Goal: Transaction & Acquisition: Purchase product/service

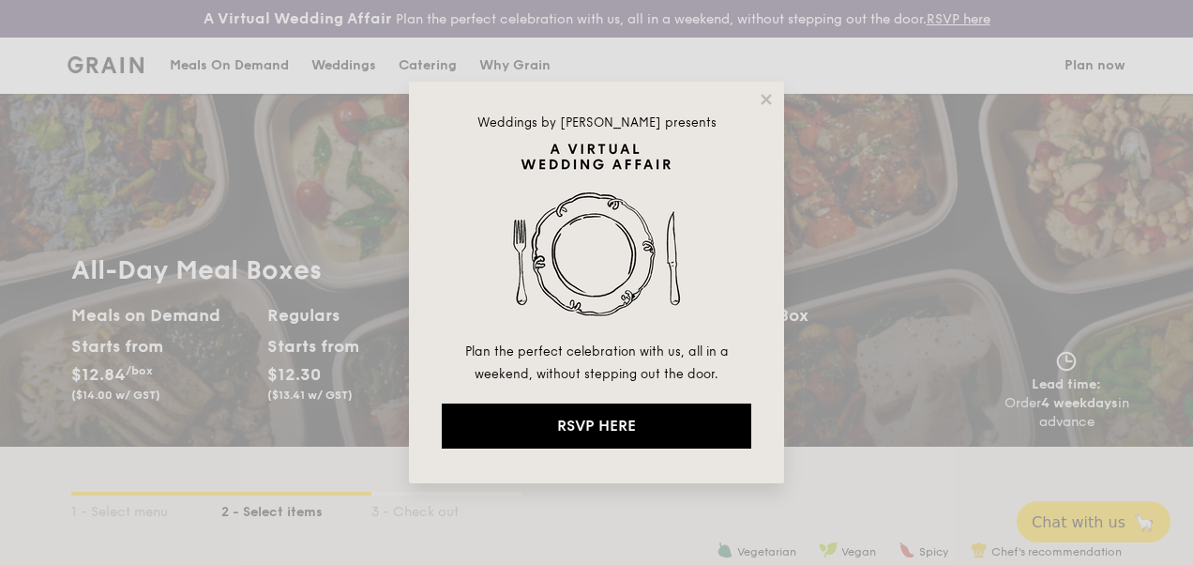
click at [775, 99] on div "Weddings by [PERSON_NAME] presents Plan the perfect celebration with us, all in…" at bounding box center [596, 283] width 375 height 402
click at [760, 102] on icon at bounding box center [766, 99] width 17 height 17
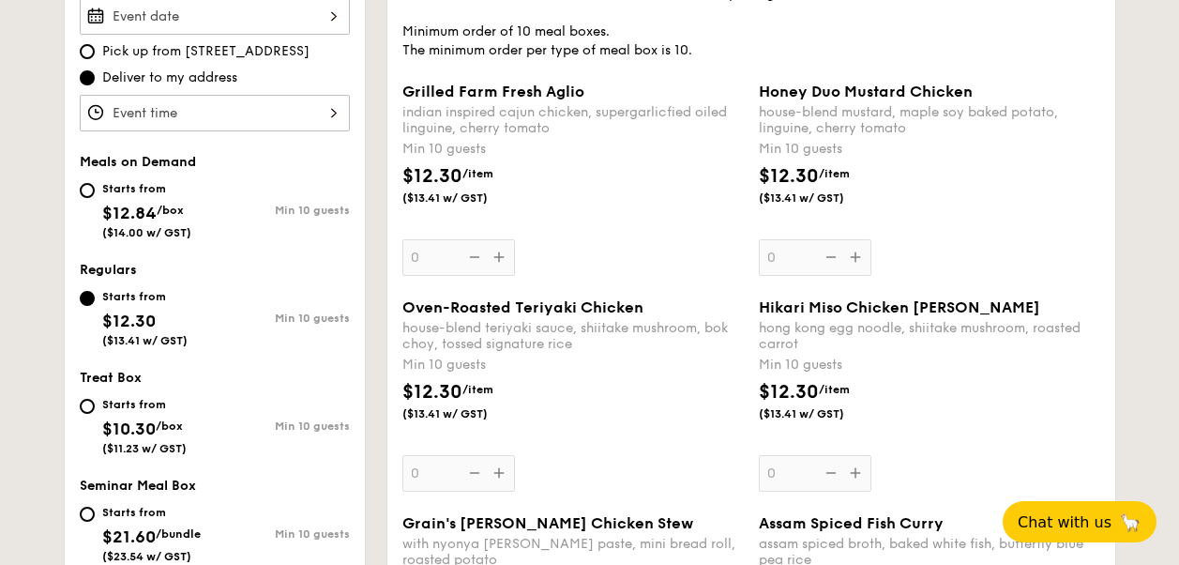
scroll to position [659, 0]
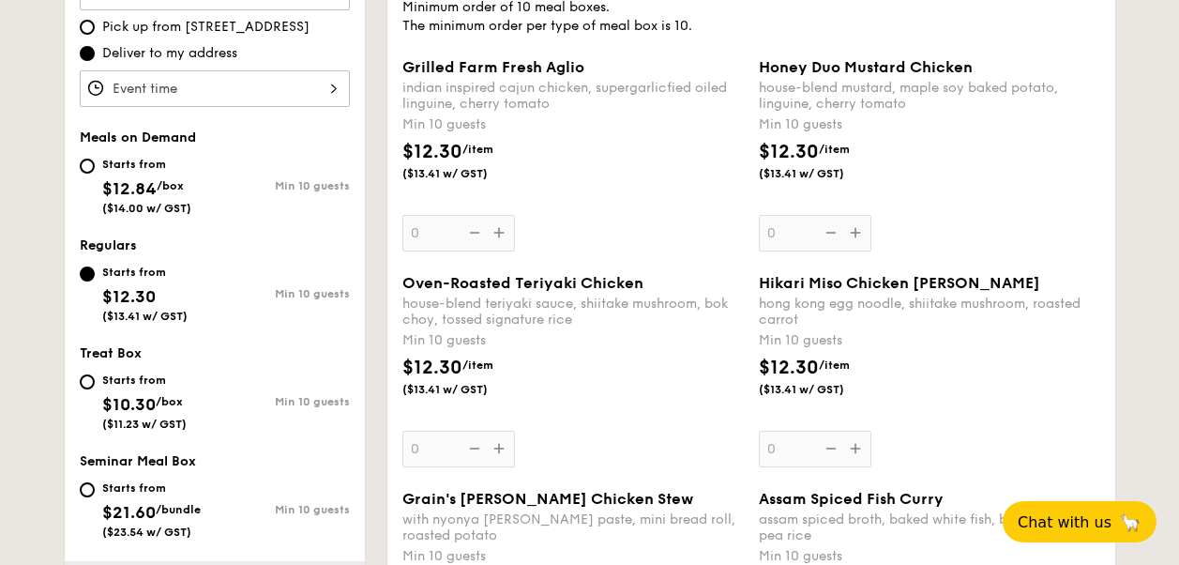
click at [93, 179] on div "Starts from $12.84 /box ($14.00 w/ GST)" at bounding box center [147, 184] width 135 height 62
click at [93, 174] on input "Starts from $12.84 /box ($14.00 w/ GST) Min 10 guests" at bounding box center [87, 166] width 15 height 15
radio input "true"
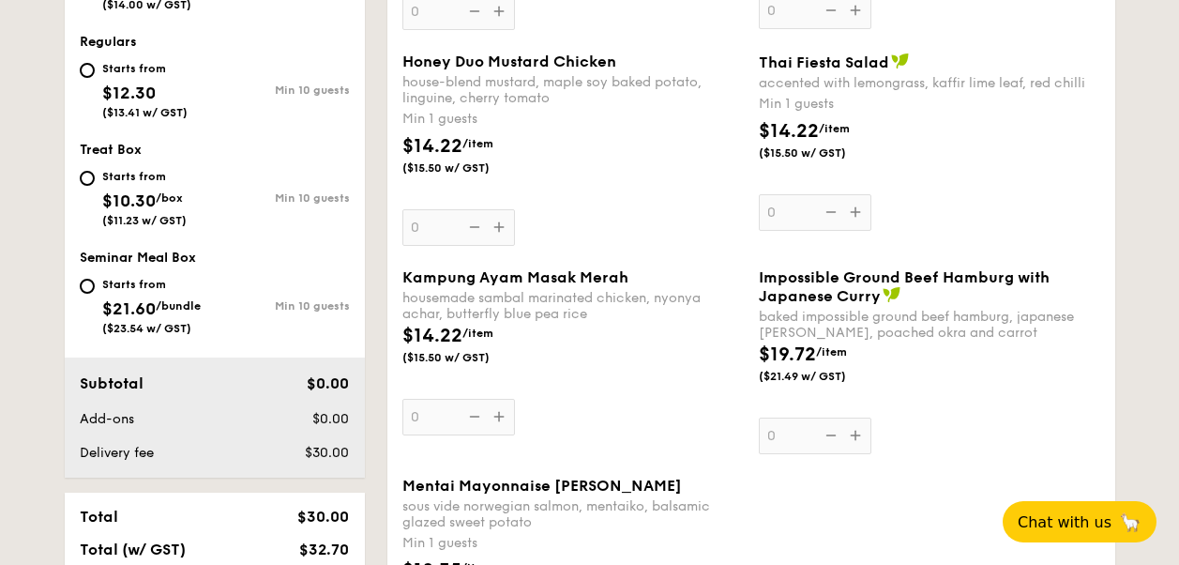
scroll to position [847, 0]
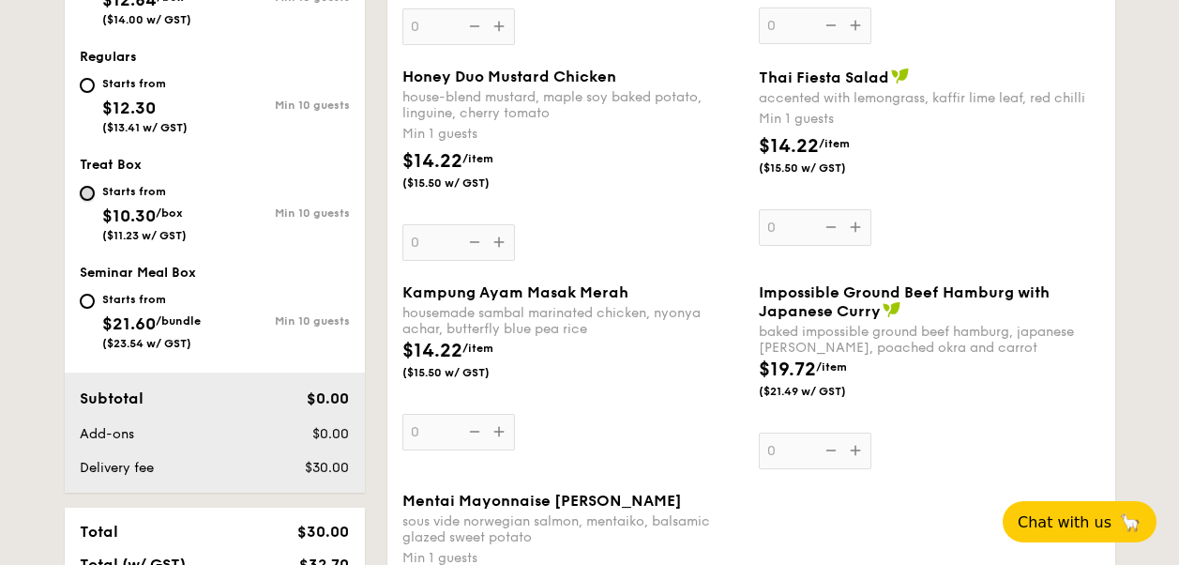
click at [92, 191] on input "Starts from $10.30 /box ($11.23 w/ GST) Min 10 guests" at bounding box center [87, 193] width 15 height 15
radio input "true"
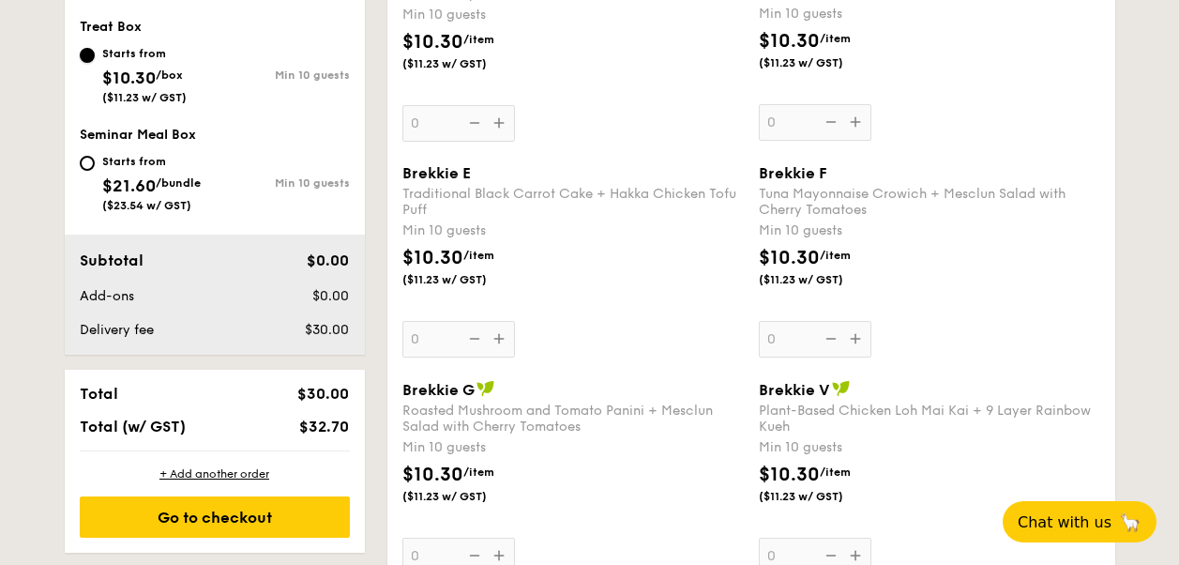
scroll to position [942, 0]
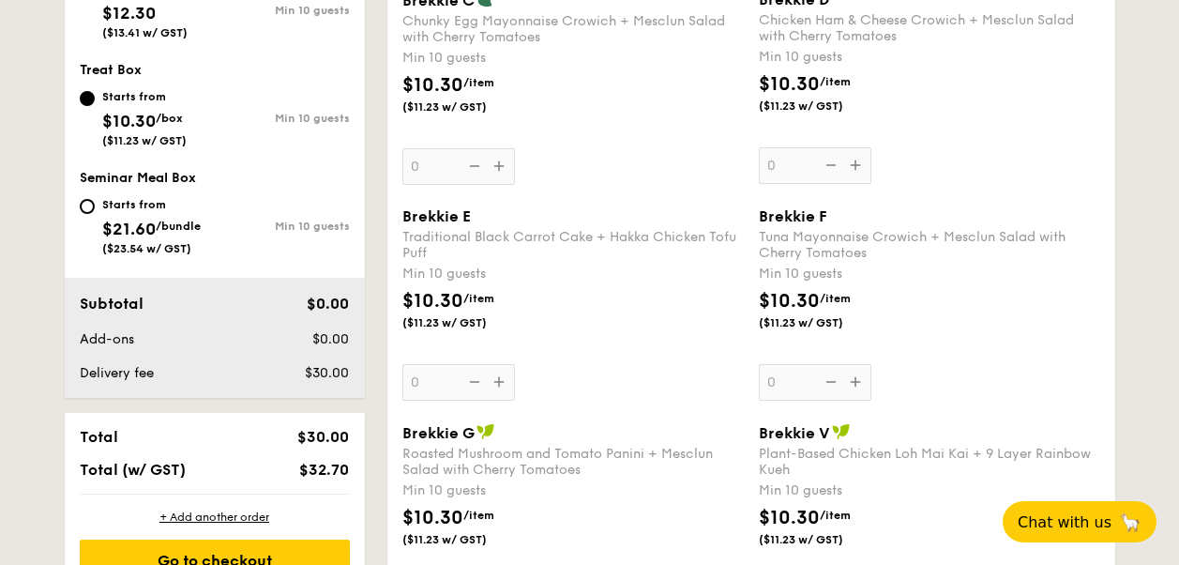
click at [113, 203] on div "Starts from" at bounding box center [151, 204] width 99 height 15
click at [95, 203] on input "Starts from $21.60 /bundle ($23.54 w/ GST) Min 10 guests" at bounding box center [87, 206] width 15 height 15
radio input "true"
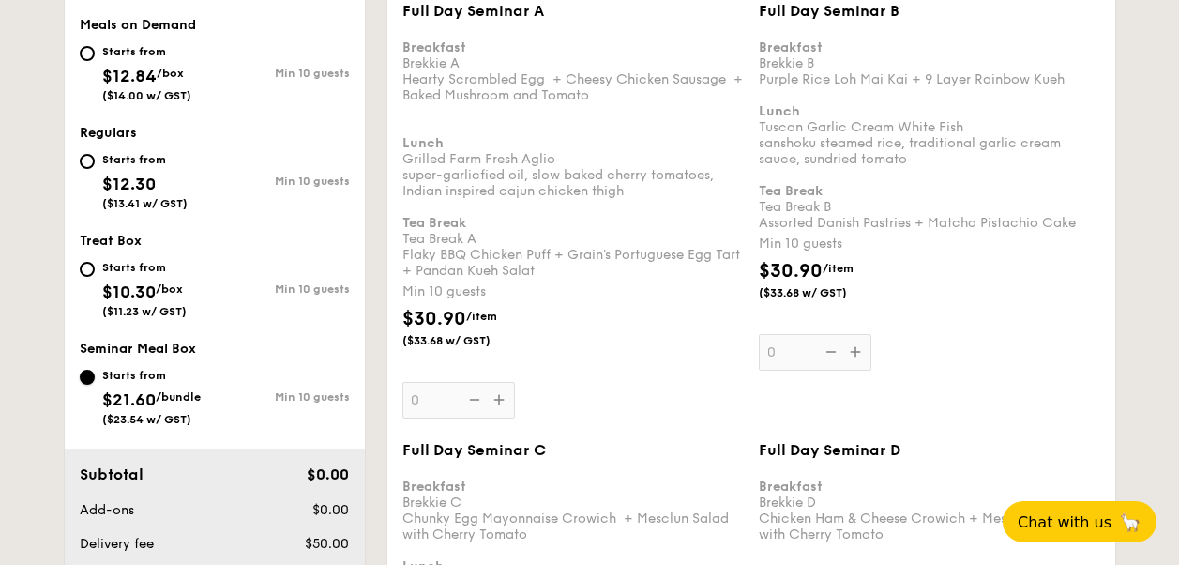
scroll to position [756, 0]
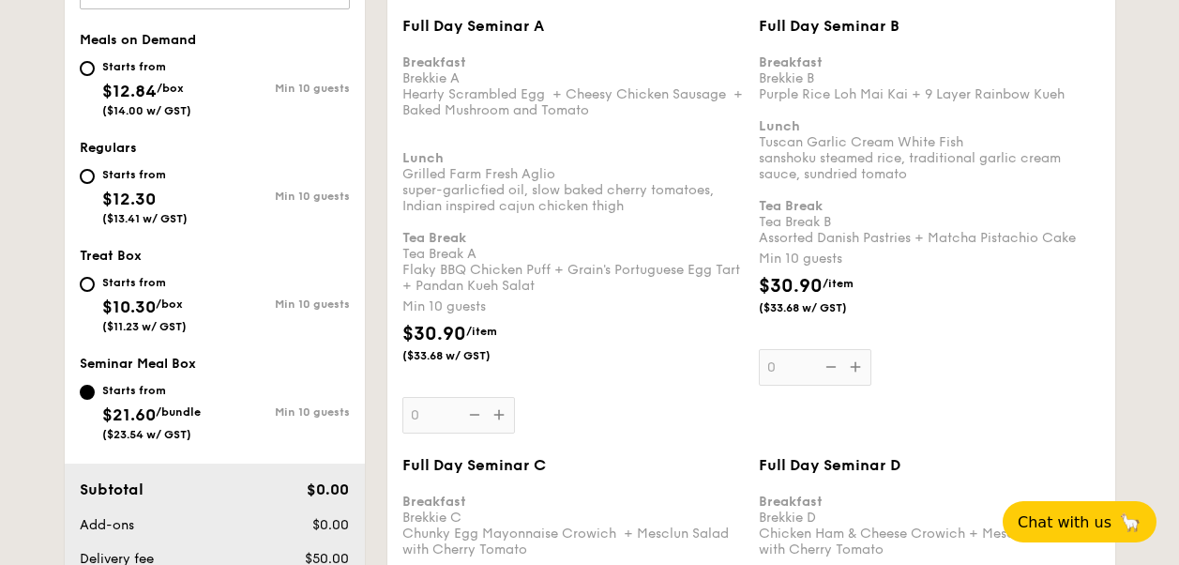
click at [114, 179] on div "Starts from" at bounding box center [144, 174] width 85 height 15
click at [95, 179] on input "Starts from $12.30 ($13.41 w/ GST) Min 10 guests" at bounding box center [87, 176] width 15 height 15
radio input "true"
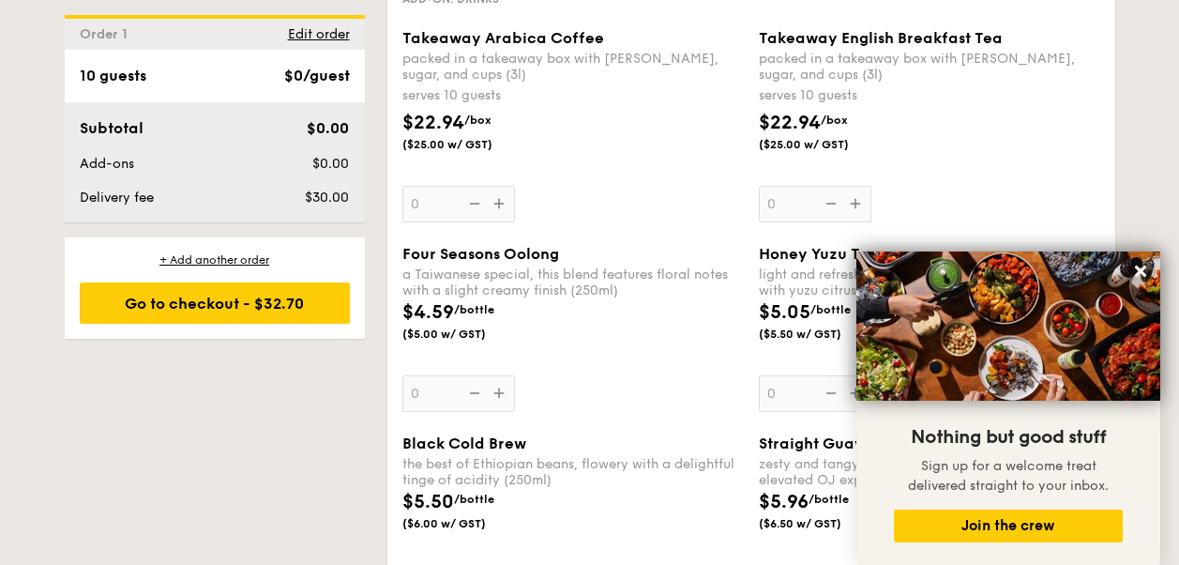
scroll to position [3956, 0]
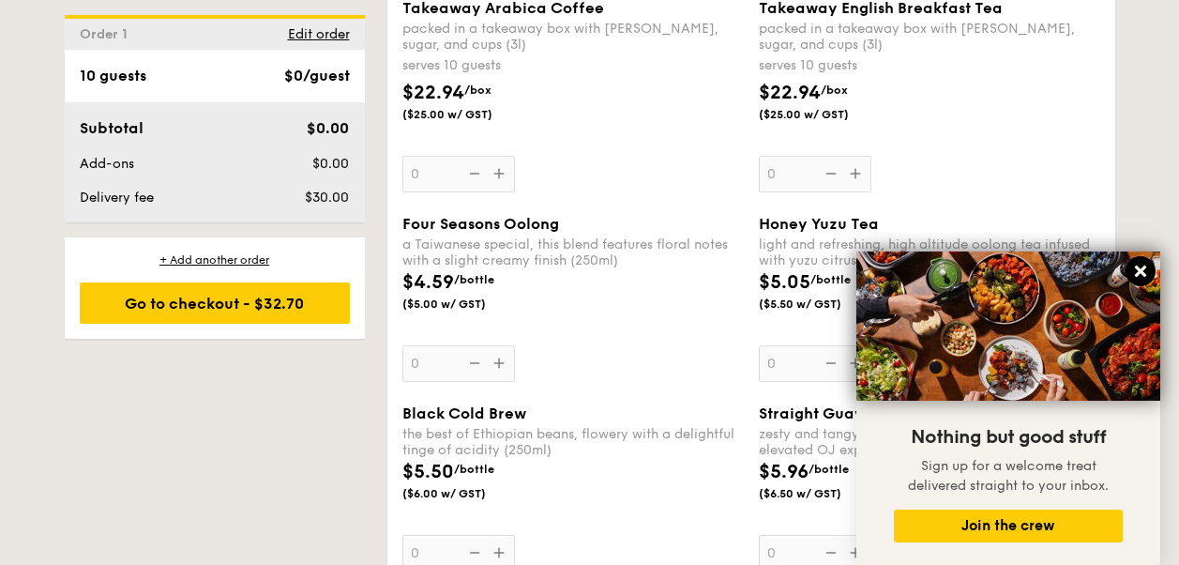
click at [1140, 265] on icon at bounding box center [1140, 271] width 17 height 17
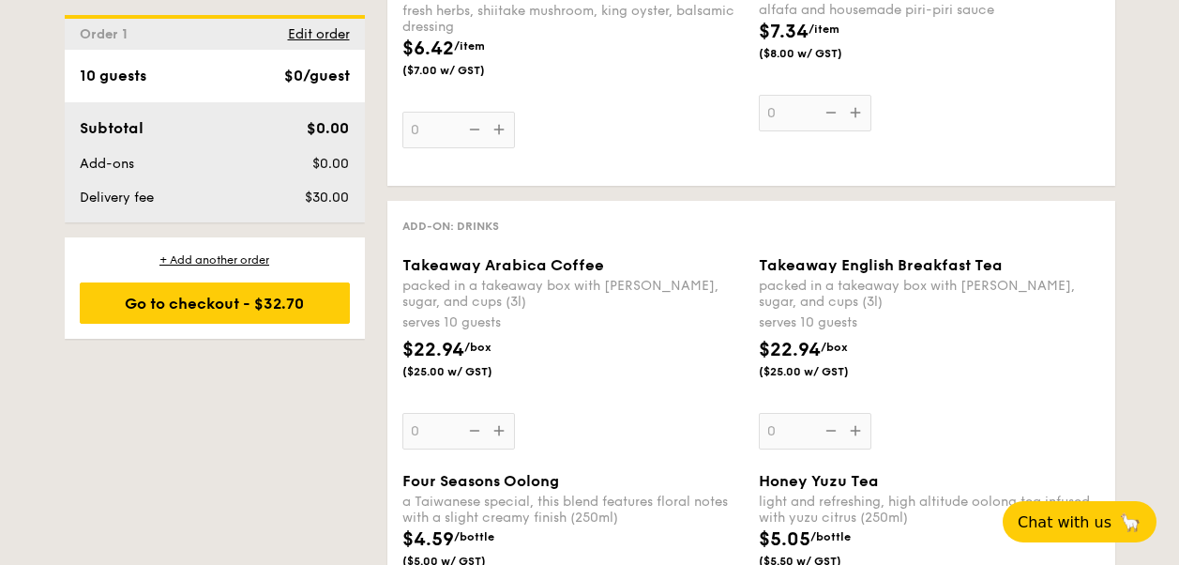
scroll to position [3673, 0]
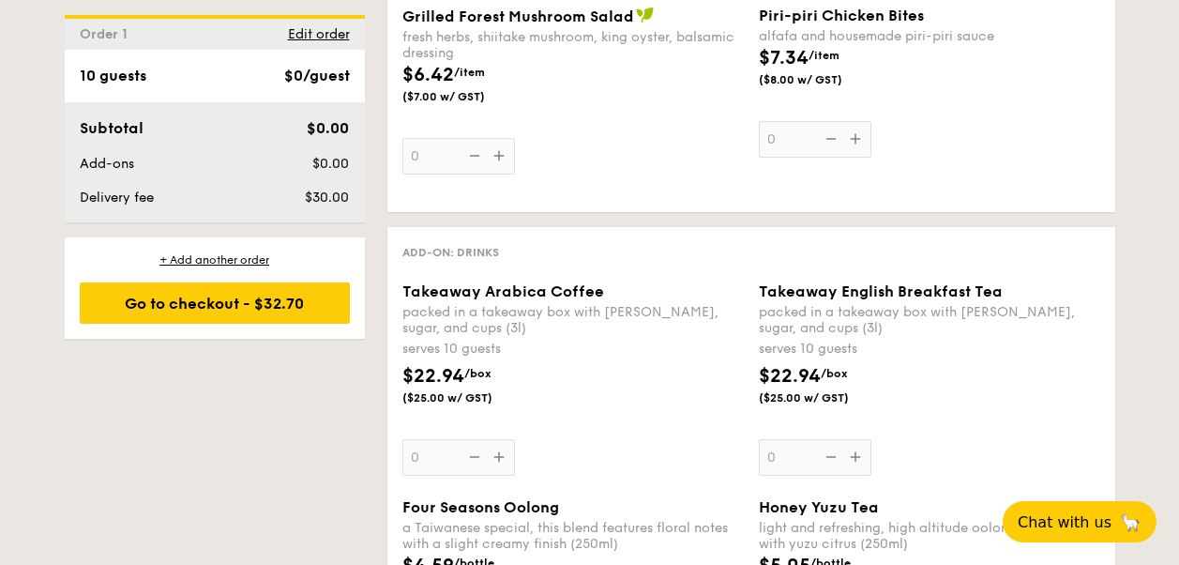
click at [617, 168] on div "Grilled Forest Mushroom Salad fresh herbs, shiitake mushroom, king oyster, bals…" at bounding box center [572, 91] width 341 height 168
click at [515, 168] on input "0" at bounding box center [458, 156] width 113 height 37
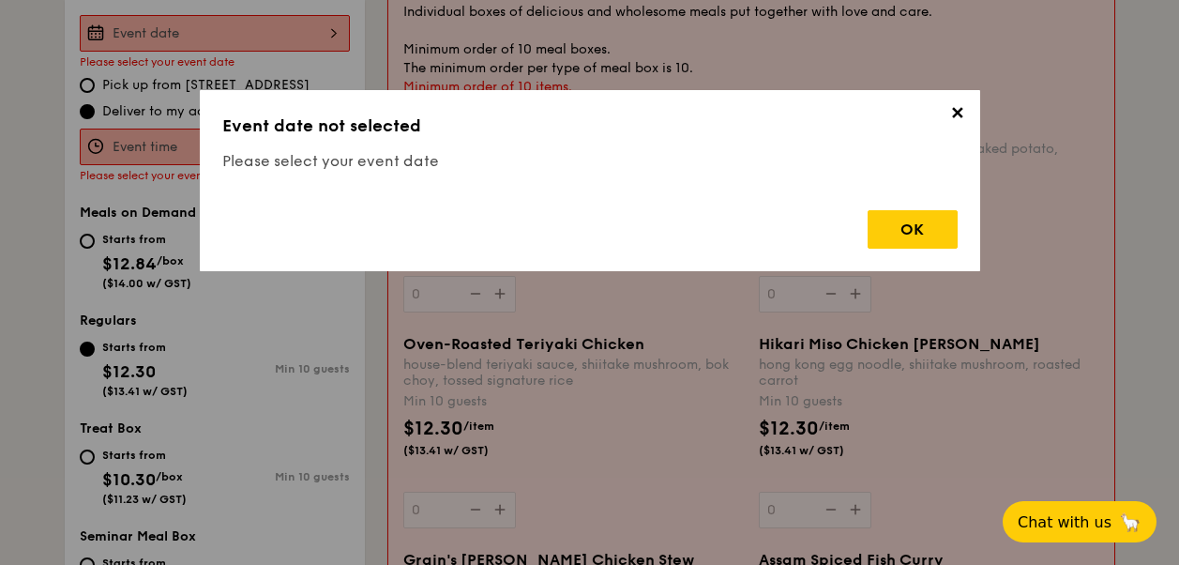
scroll to position [554, 0]
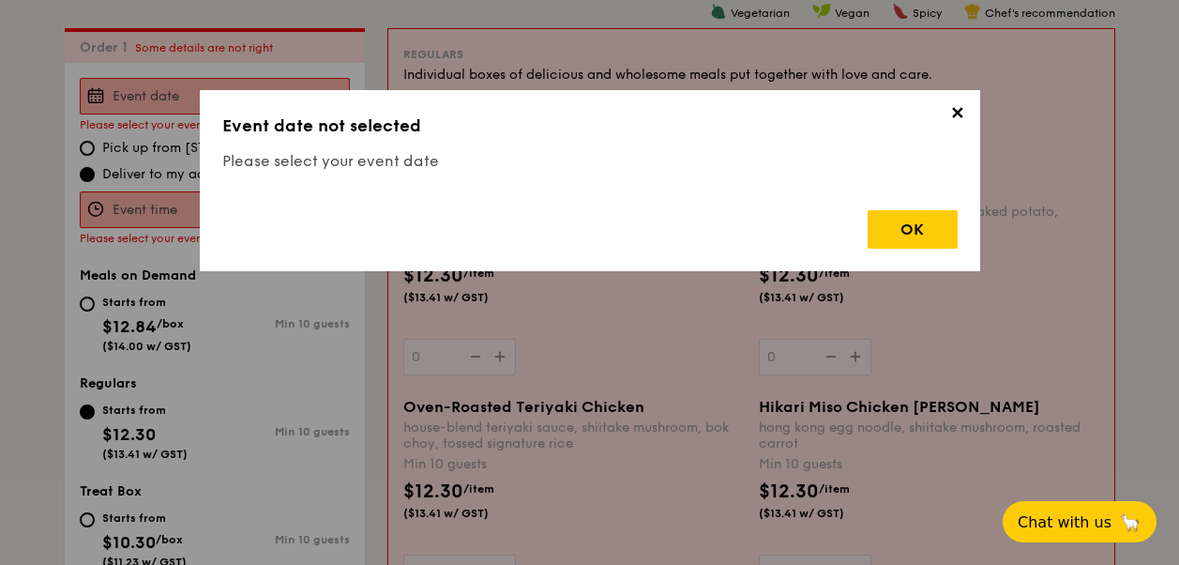
click at [961, 103] on span "✕" at bounding box center [958, 116] width 26 height 26
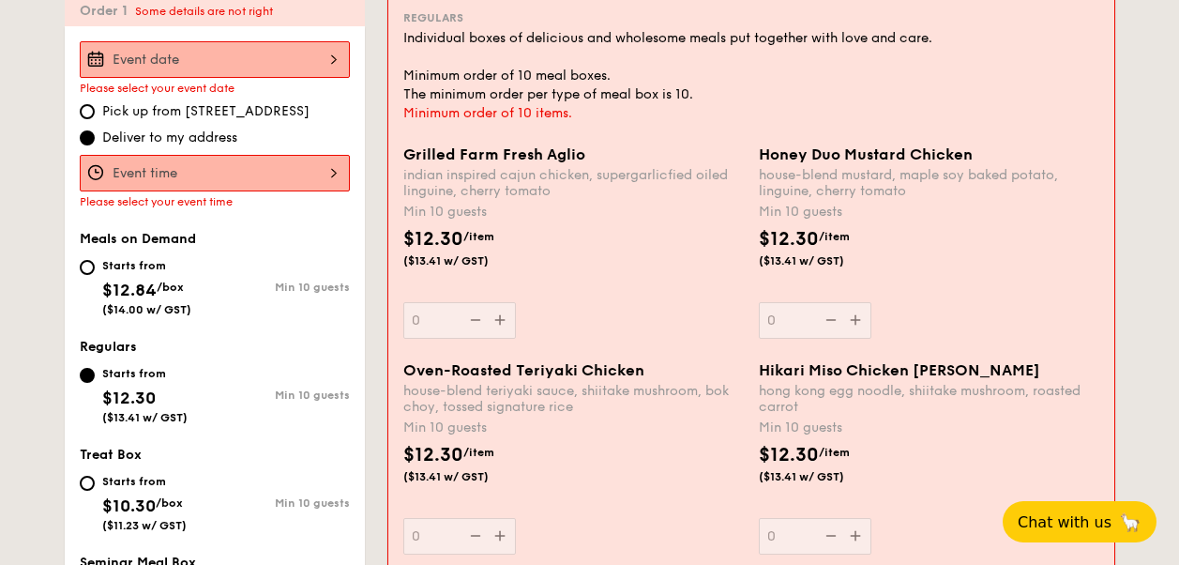
scroll to position [686, 0]
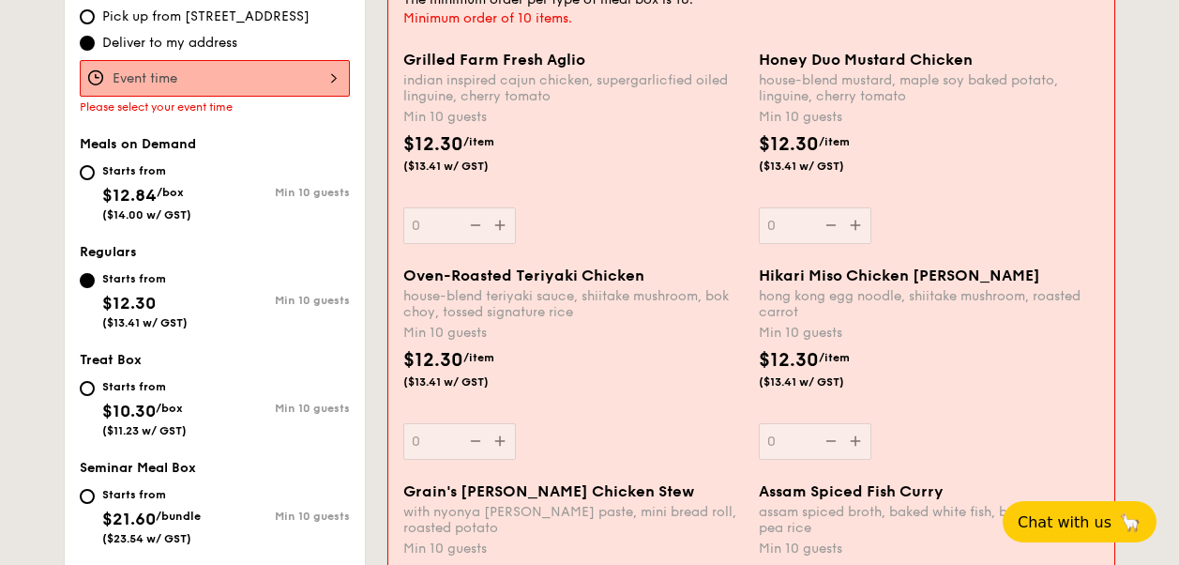
click at [495, 223] on div "Grilled Farm Fresh Aglio indian inspired cajun chicken, supergarlicfied oiled l…" at bounding box center [573, 147] width 341 height 193
click at [495, 223] on input "0" at bounding box center [459, 225] width 113 height 37
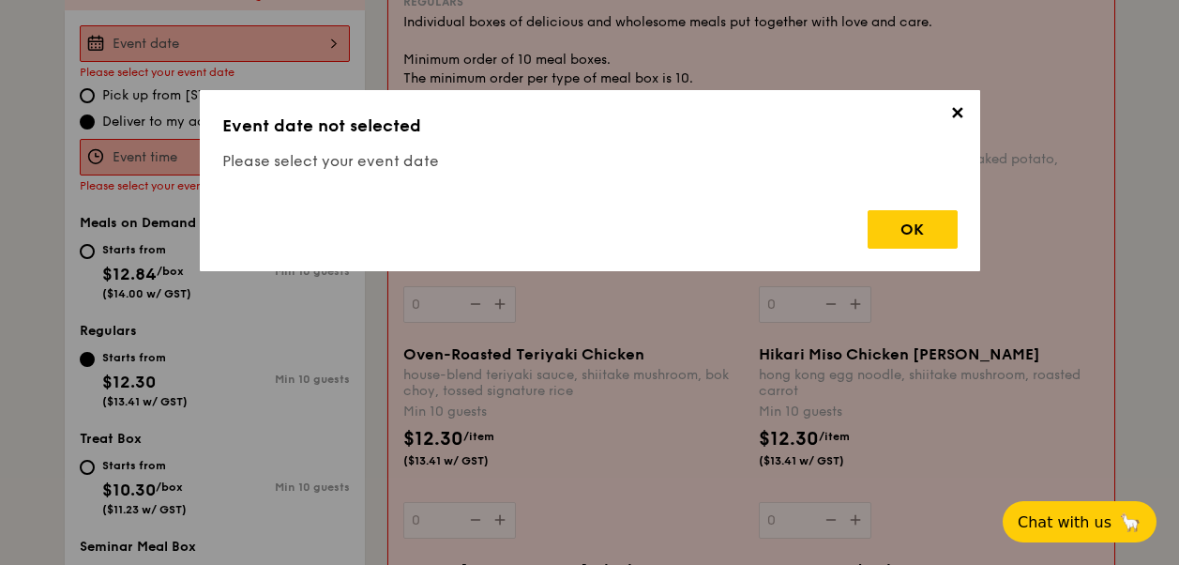
scroll to position [554, 0]
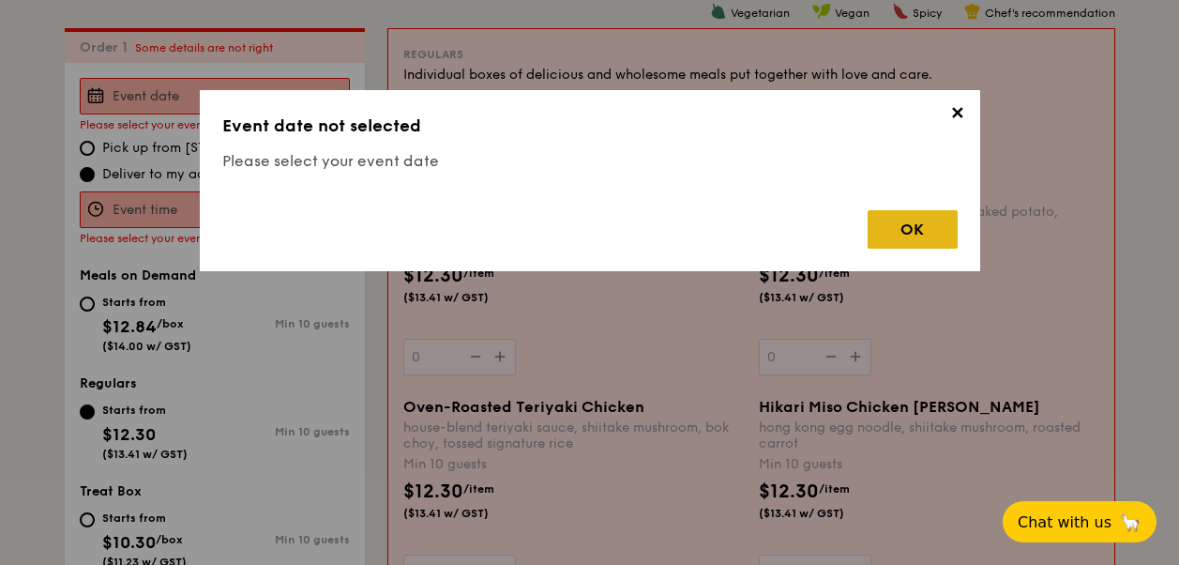
drag, startPoint x: 863, startPoint y: 236, endPoint x: 906, endPoint y: 229, distance: 43.8
click at [906, 229] on div "OK" at bounding box center [913, 229] width 90 height 38
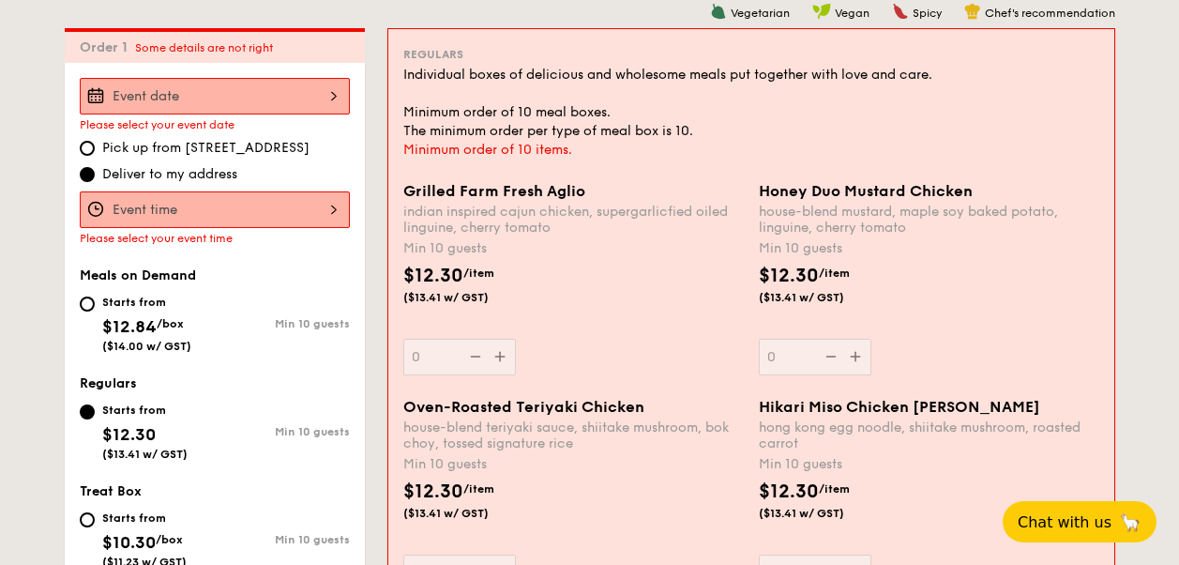
click at [238, 81] on input "Grilled Farm Fresh Aglio indian inspired cajun chicken, supergarlicfied oiled l…" at bounding box center [215, 96] width 270 height 37
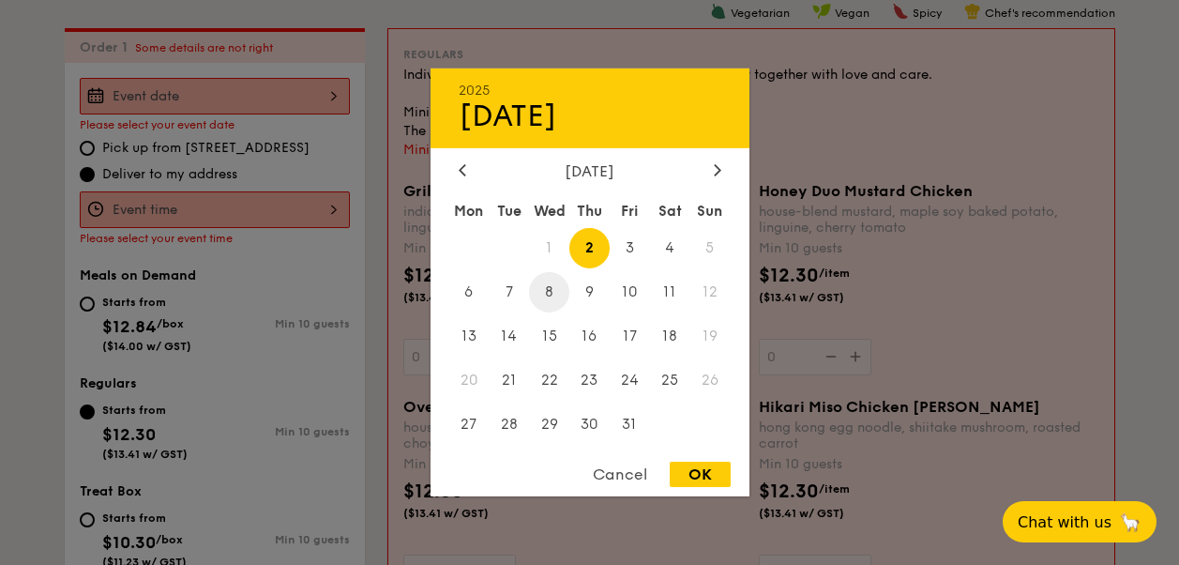
click at [533, 288] on span "8" at bounding box center [549, 292] width 40 height 40
click at [719, 165] on icon at bounding box center [718, 169] width 8 height 12
click at [510, 385] on span "18" at bounding box center [509, 379] width 40 height 40
click at [689, 477] on div "OK" at bounding box center [700, 474] width 61 height 25
type input "[DATE]"
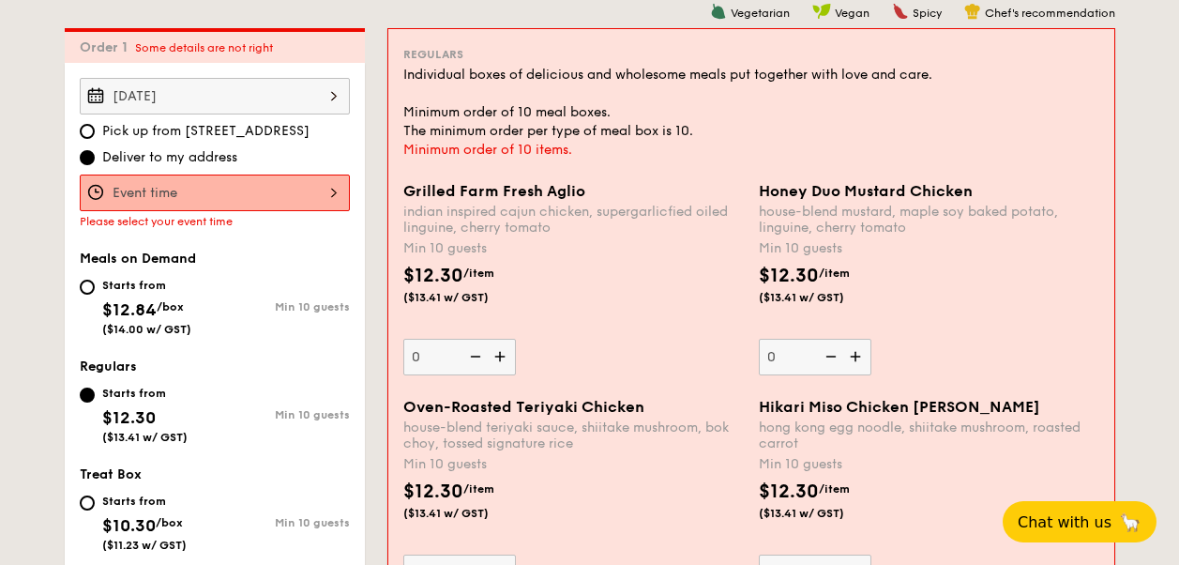
click at [260, 205] on input "Grilled Farm Fresh Aglio indian inspired cajun chicken, supergarlicfied oiled l…" at bounding box center [215, 192] width 270 height 37
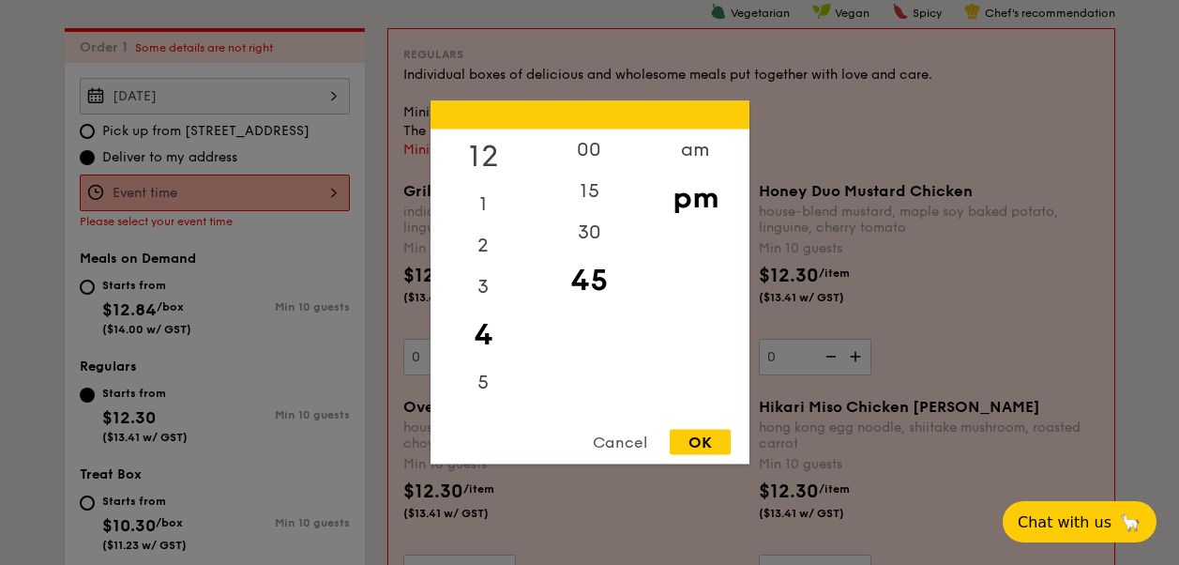
click at [497, 154] on div "12" at bounding box center [484, 156] width 106 height 54
click at [488, 220] on div "1" at bounding box center [484, 211] width 106 height 54
click at [696, 438] on div "OK" at bounding box center [700, 442] width 61 height 25
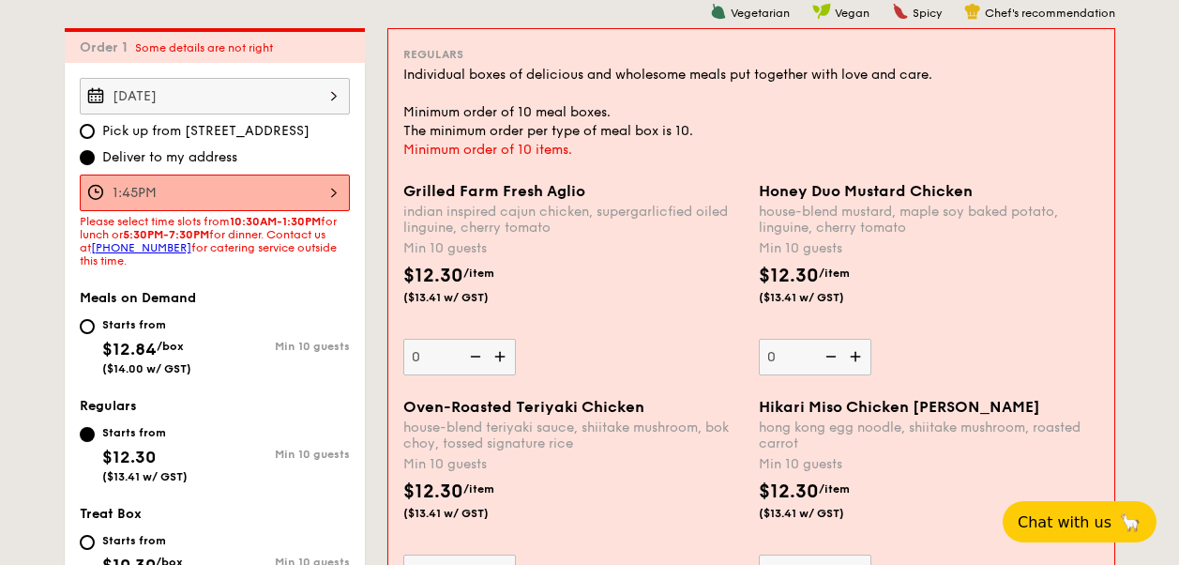
click at [326, 200] on input "1:45PM" at bounding box center [215, 192] width 270 height 37
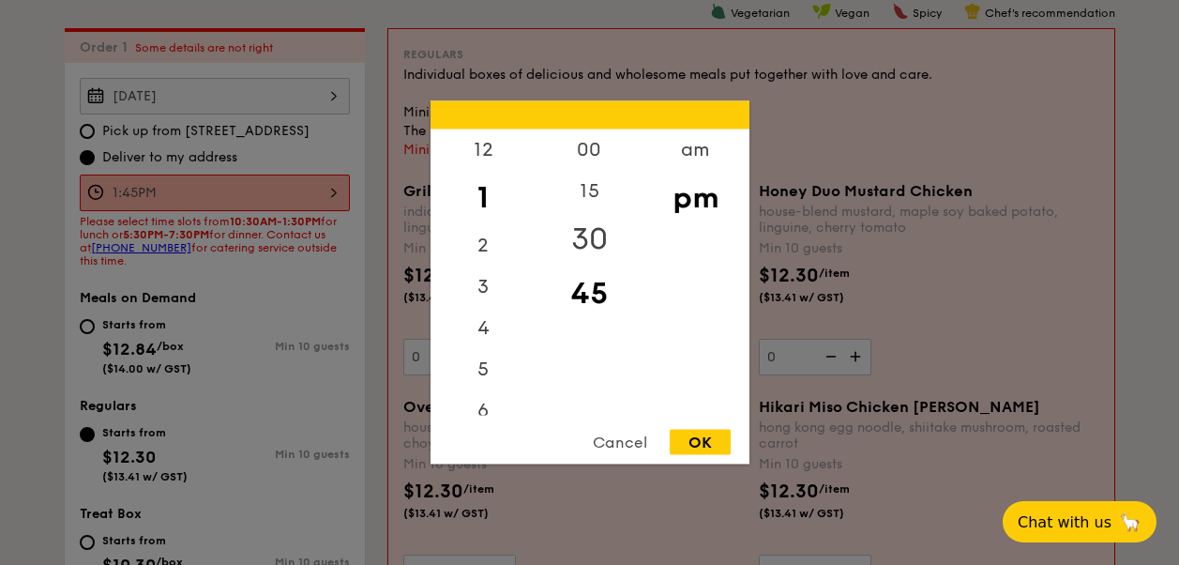
click at [580, 227] on div "30" at bounding box center [590, 239] width 106 height 54
click at [711, 441] on div "OK" at bounding box center [700, 442] width 61 height 25
type input "1:30PM"
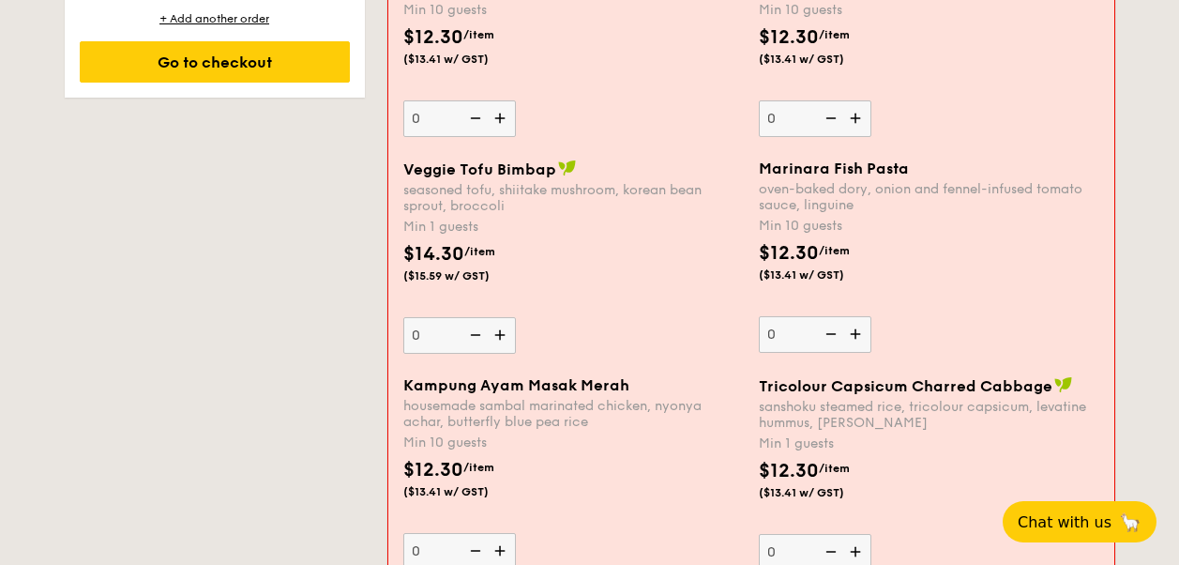
scroll to position [1402, 0]
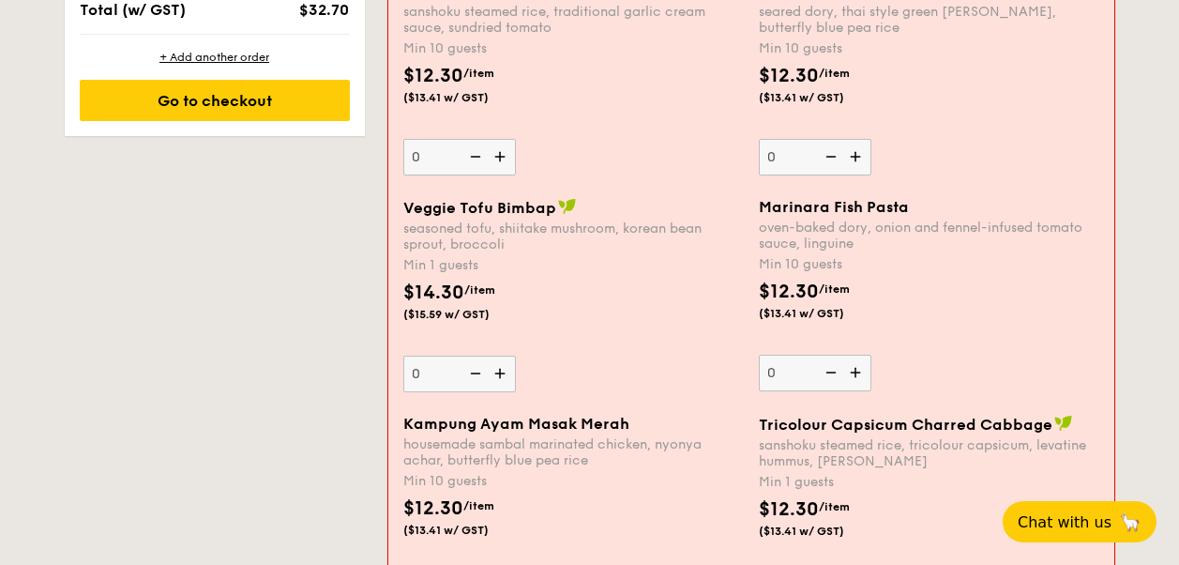
click at [493, 370] on img at bounding box center [502, 374] width 28 height 36
click at [493, 370] on input "0" at bounding box center [459, 374] width 113 height 37
type input "1"
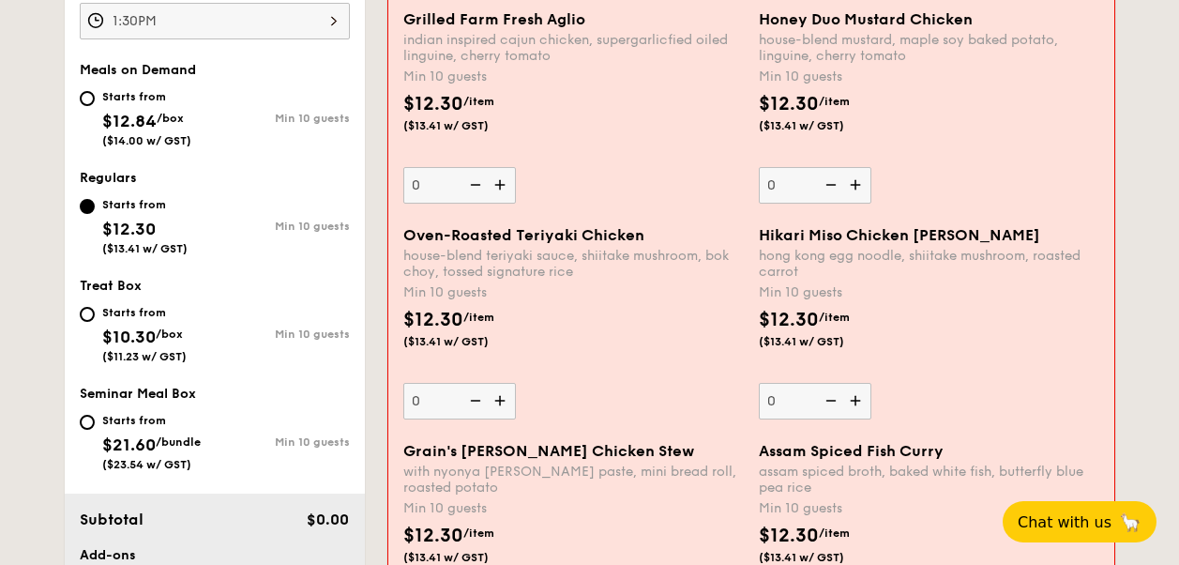
scroll to position [599, 0]
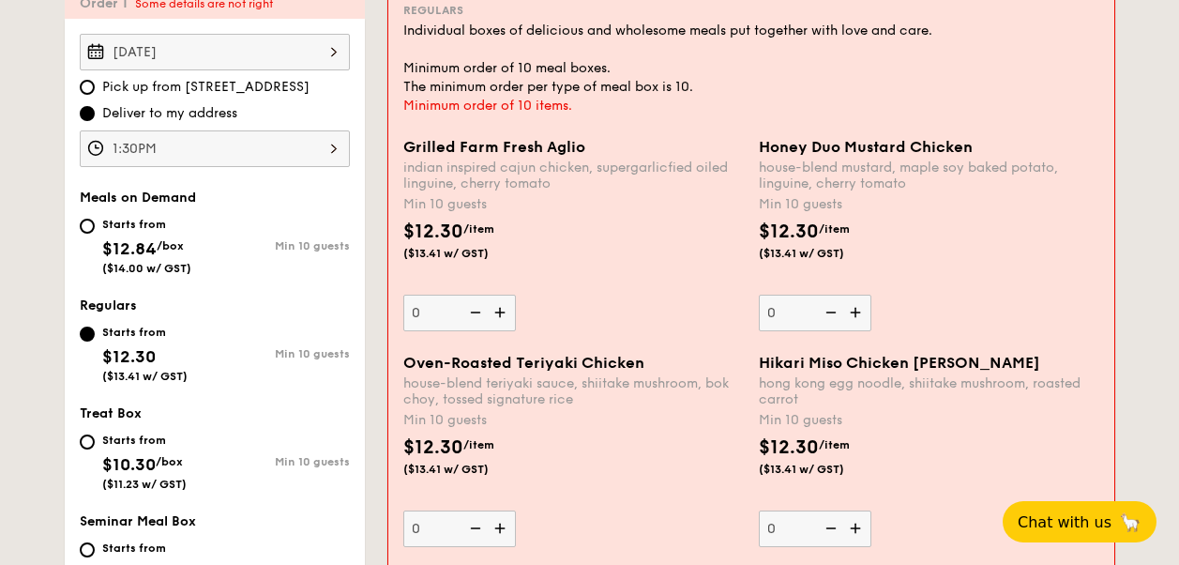
click at [460, 312] on img at bounding box center [474, 313] width 28 height 36
click at [458, 312] on input "0" at bounding box center [459, 313] width 113 height 37
type input "13"
click at [796, 295] on input "0" at bounding box center [815, 313] width 113 height 37
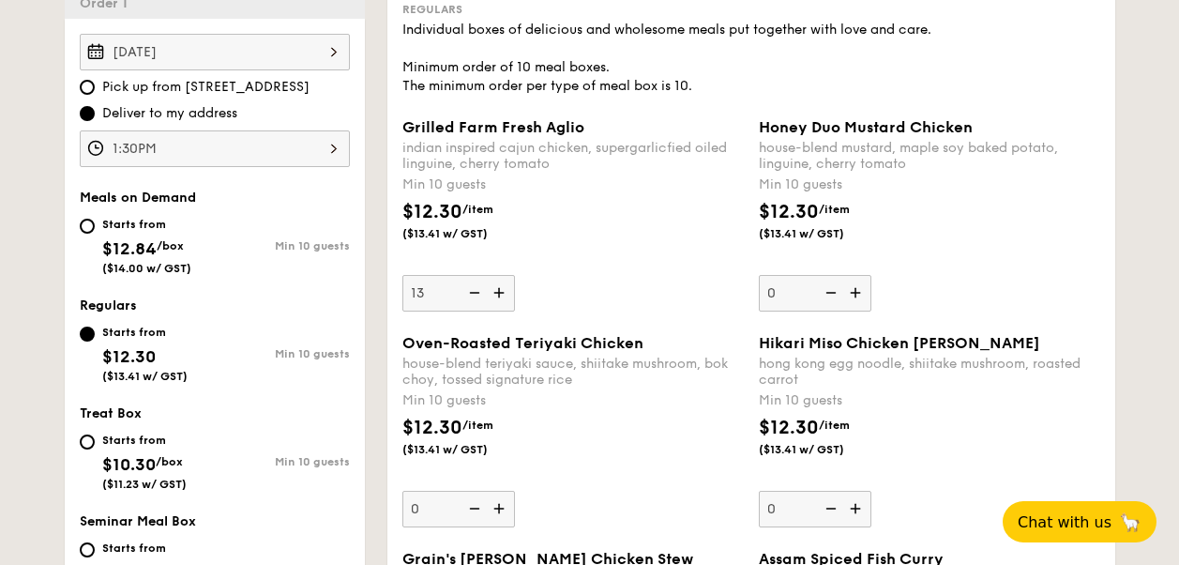
click at [435, 512] on input "0" at bounding box center [458, 509] width 113 height 37
type input "13"
click at [664, 417] on div "$12.30 /item ($13.41 w/ GST)" at bounding box center [573, 447] width 357 height 66
click at [515, 491] on input "13" at bounding box center [458, 509] width 113 height 37
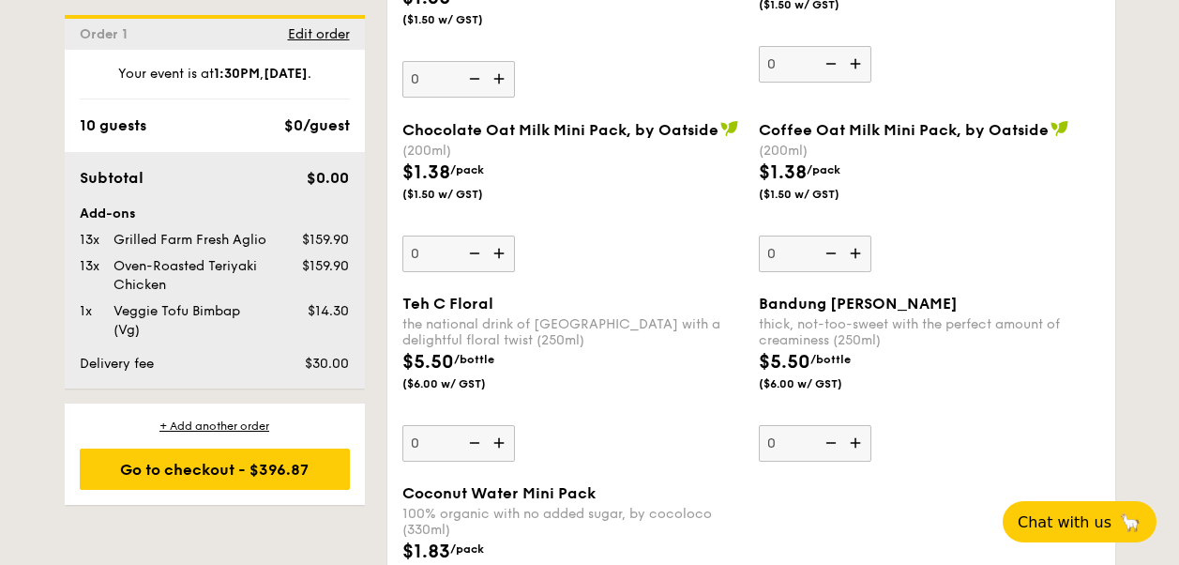
scroll to position [826, 0]
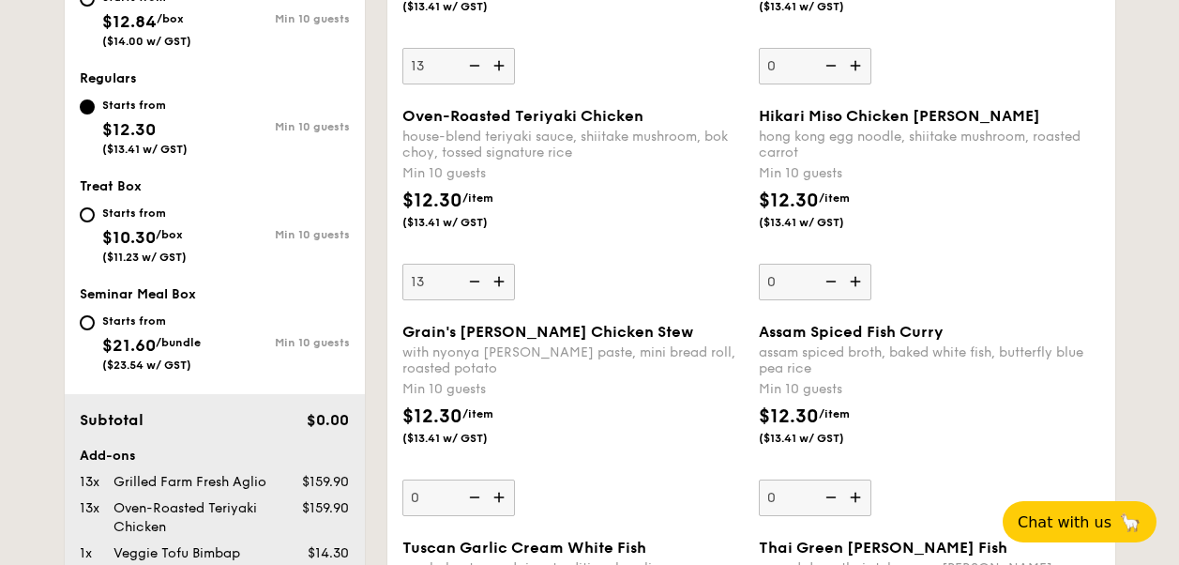
click at [658, 273] on div "Oven-Roasted Teriyaki Chicken house-blend teriyaki sauce, shiitake mushroom, bo…" at bounding box center [572, 203] width 341 height 193
click at [515, 273] on input "13" at bounding box center [458, 282] width 113 height 37
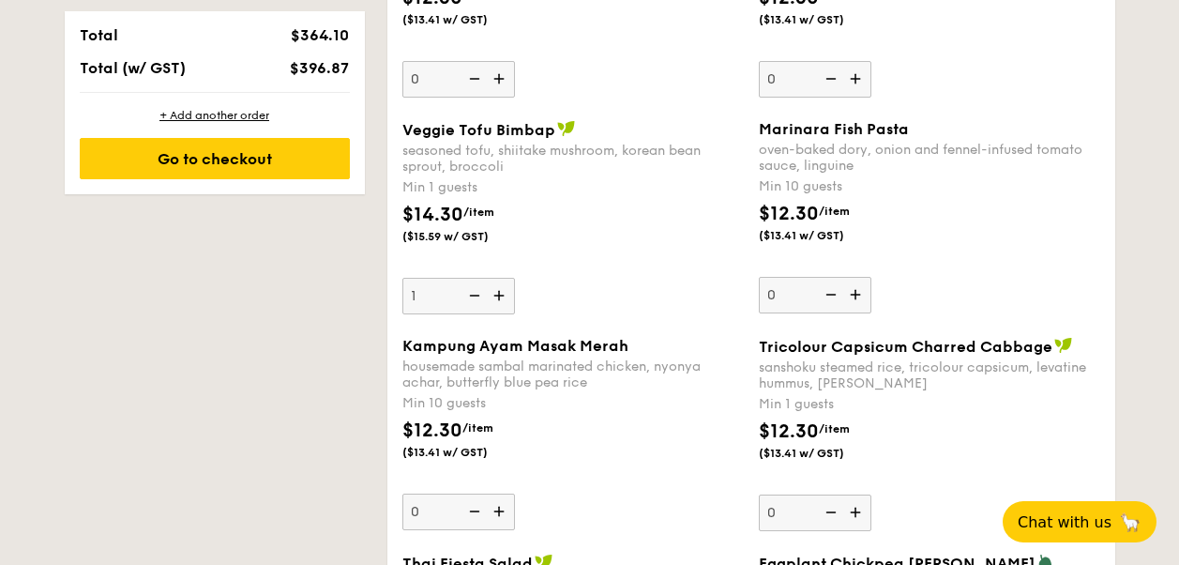
scroll to position [1578, 0]
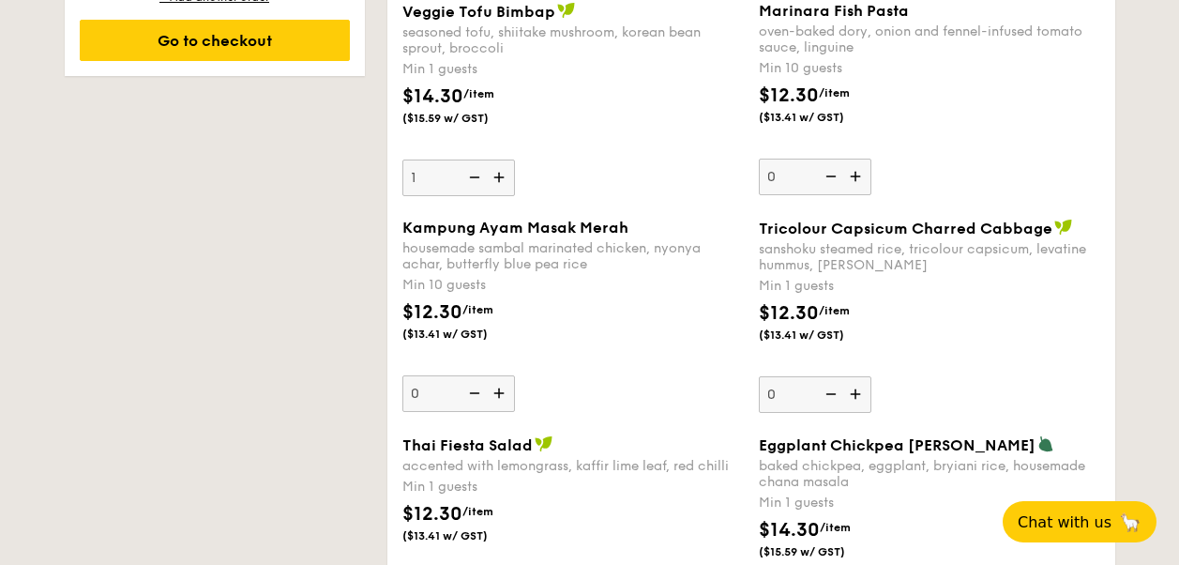
click at [463, 171] on img at bounding box center [473, 177] width 28 height 36
click at [463, 171] on input "1" at bounding box center [458, 177] width 113 height 37
type input "0"
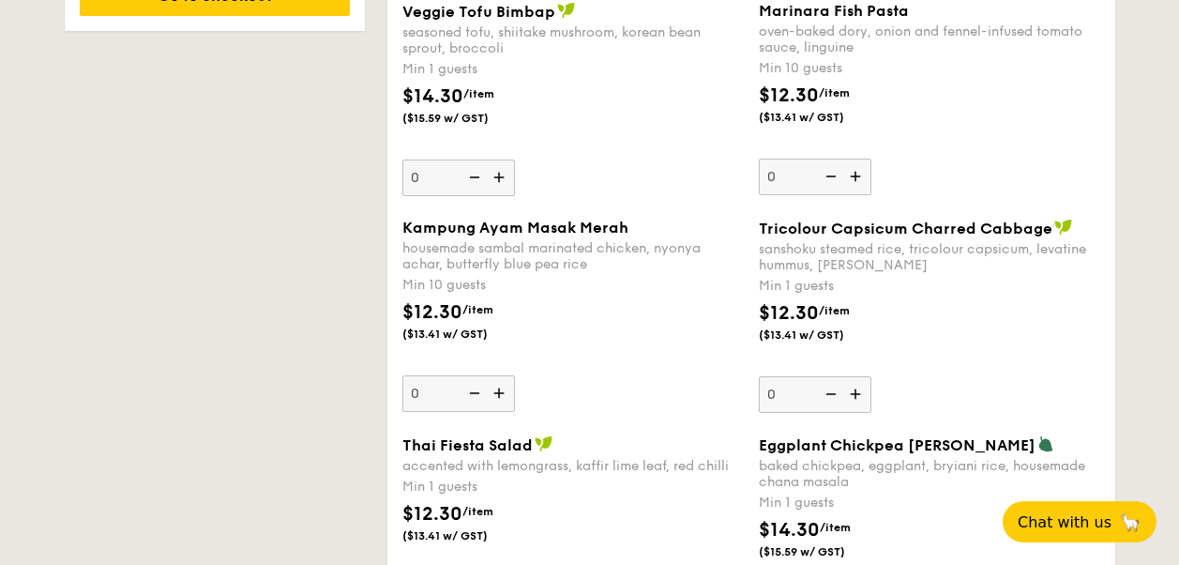
scroll to position [1533, 0]
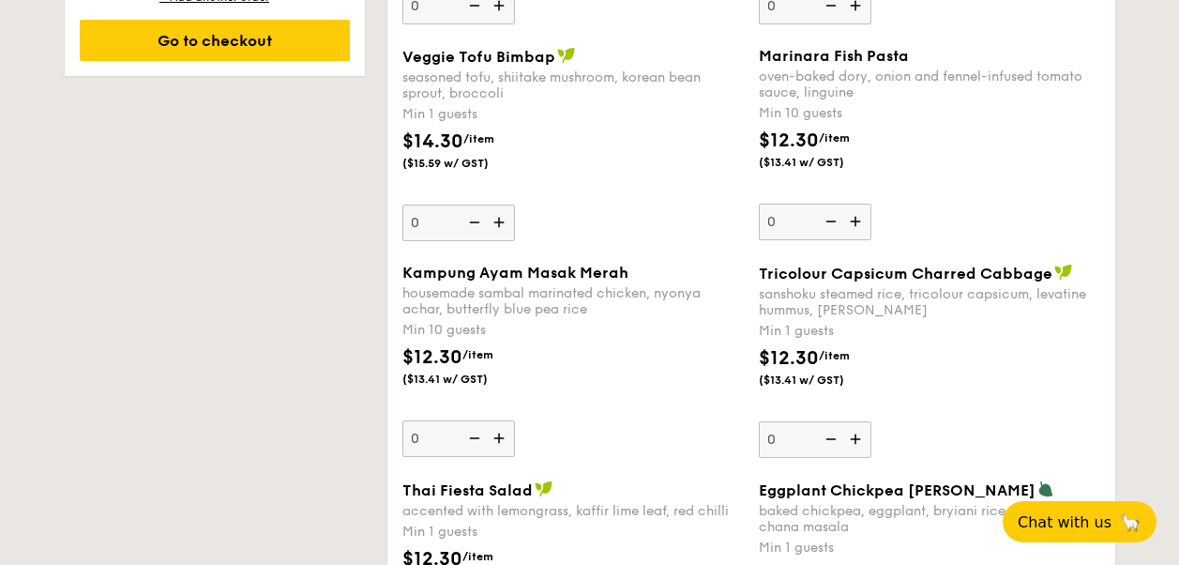
click at [860, 438] on img at bounding box center [857, 439] width 28 height 36
click at [860, 438] on input "0" at bounding box center [815, 439] width 113 height 37
type input "1"
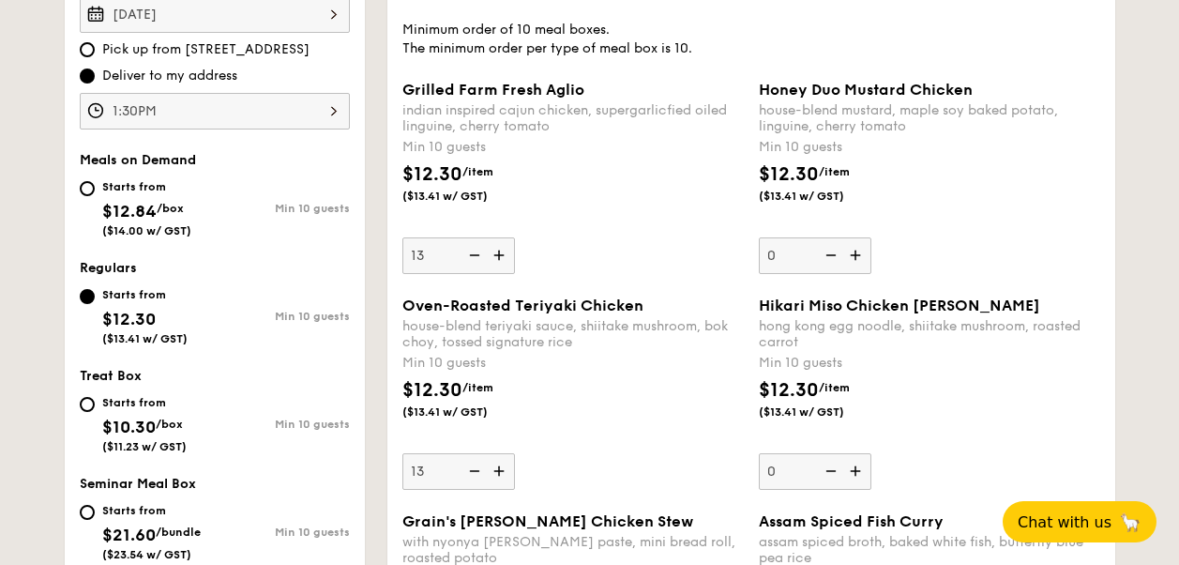
scroll to position [541, 0]
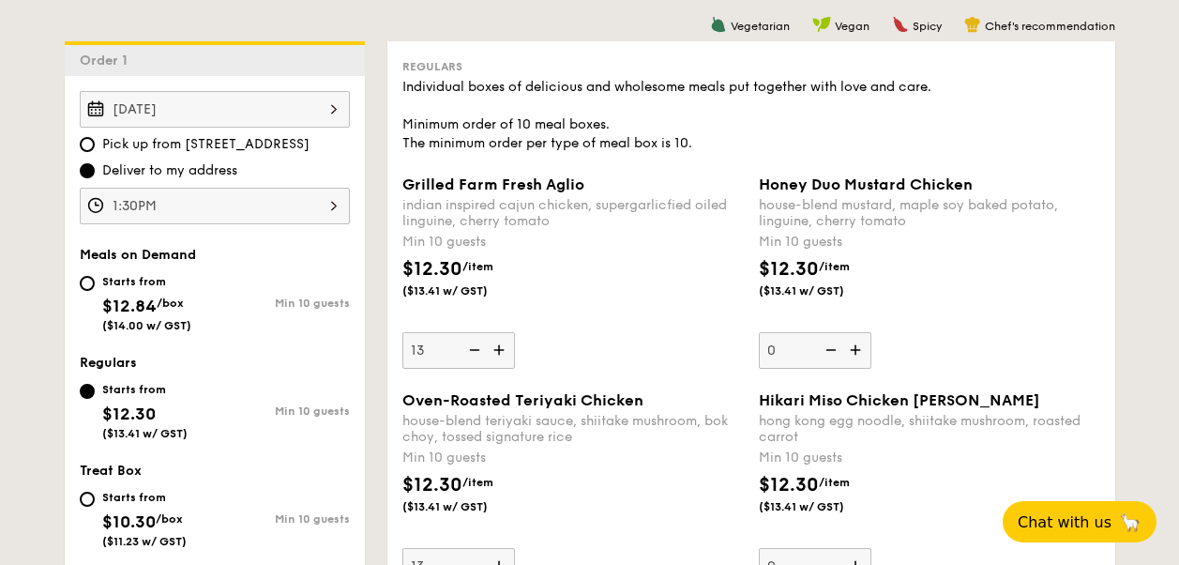
drag, startPoint x: 654, startPoint y: 396, endPoint x: 403, endPoint y: 406, distance: 250.7
click at [403, 406] on div "Oven-Roasted Teriyaki Chicken" at bounding box center [572, 400] width 341 height 18
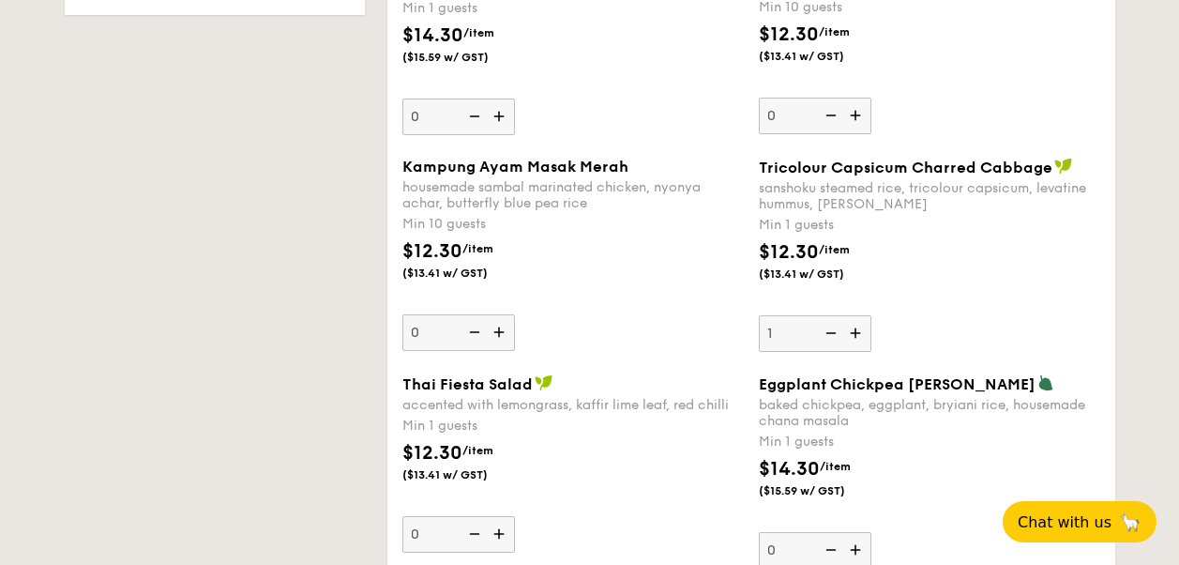
scroll to position [1659, 0]
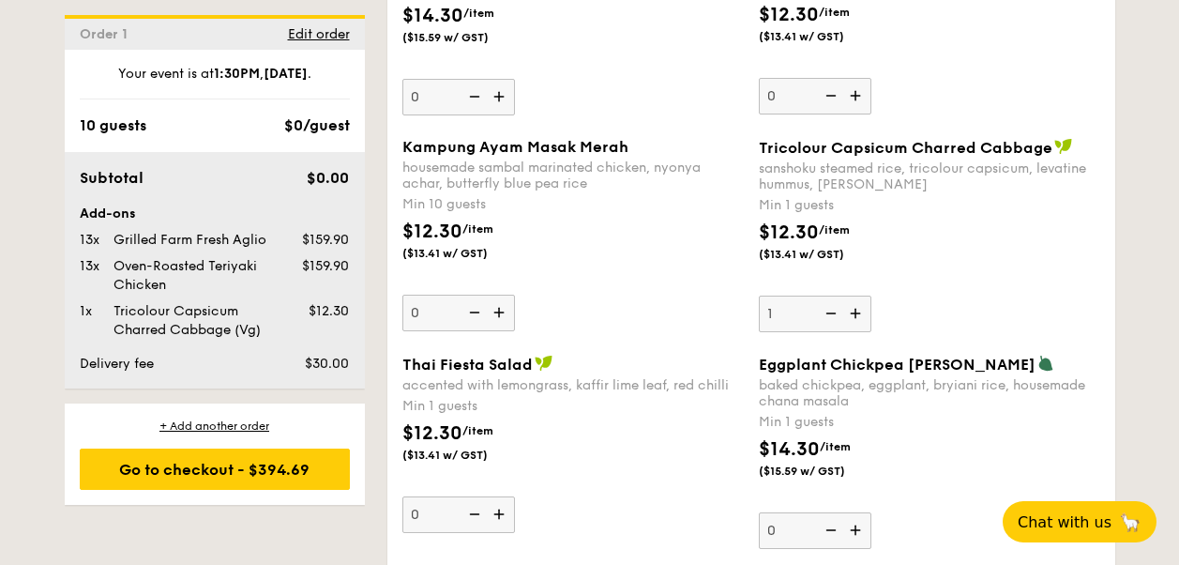
drag, startPoint x: 1021, startPoint y: 363, endPoint x: 760, endPoint y: 364, distance: 260.8
click at [760, 363] on span "Eggplant Chickpea [PERSON_NAME]" at bounding box center [897, 365] width 277 height 18
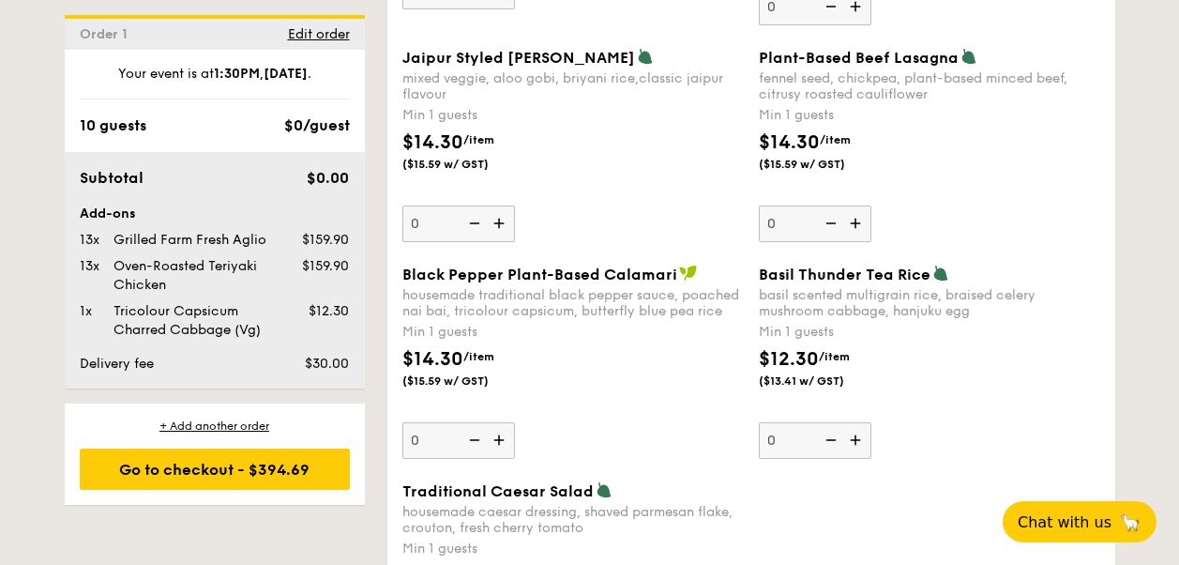
scroll to position [2223, 0]
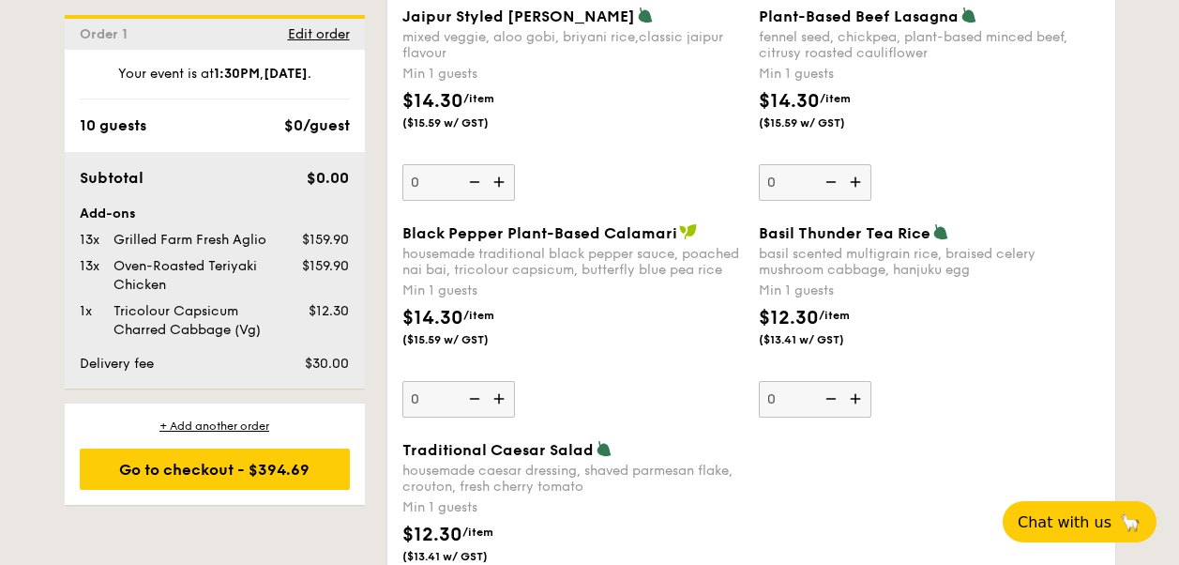
drag, startPoint x: 927, startPoint y: 232, endPoint x: 752, endPoint y: 231, distance: 174.5
click at [752, 231] on div "Basil Thunder Tea [PERSON_NAME] scented multigrain rice, braised celery mushroo…" at bounding box center [929, 320] width 357 height 194
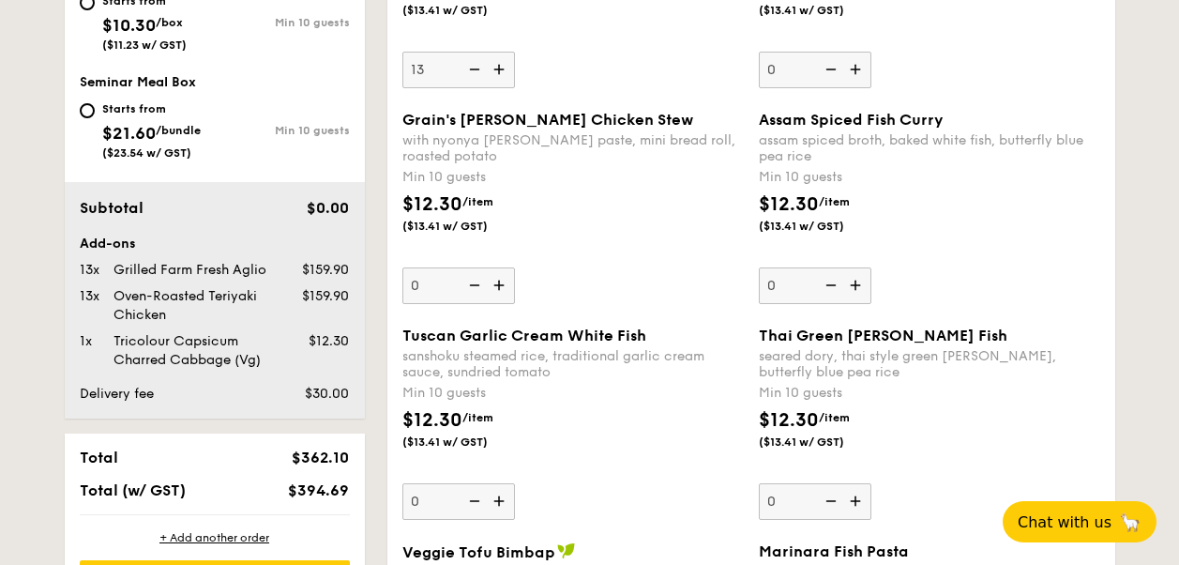
scroll to position [1094, 0]
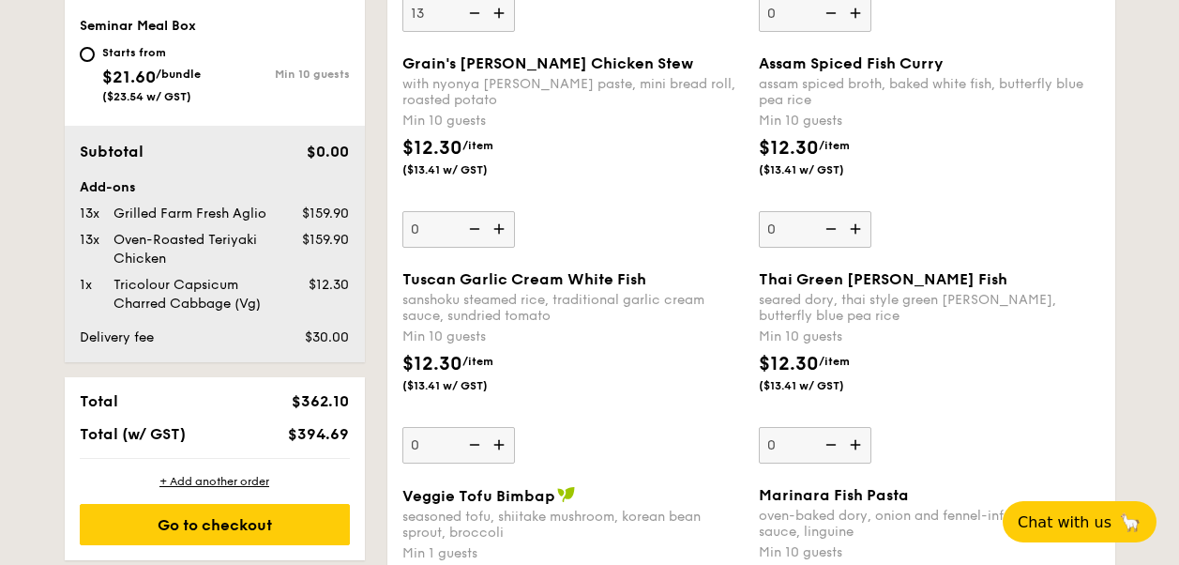
drag, startPoint x: 933, startPoint y: 277, endPoint x: 753, endPoint y: 278, distance: 179.2
click at [753, 277] on div "Thai Green [PERSON_NAME] Fish seared dory, thai style green [PERSON_NAME], butt…" at bounding box center [929, 366] width 357 height 193
drag, startPoint x: 753, startPoint y: 278, endPoint x: 392, endPoint y: 271, distance: 361.3
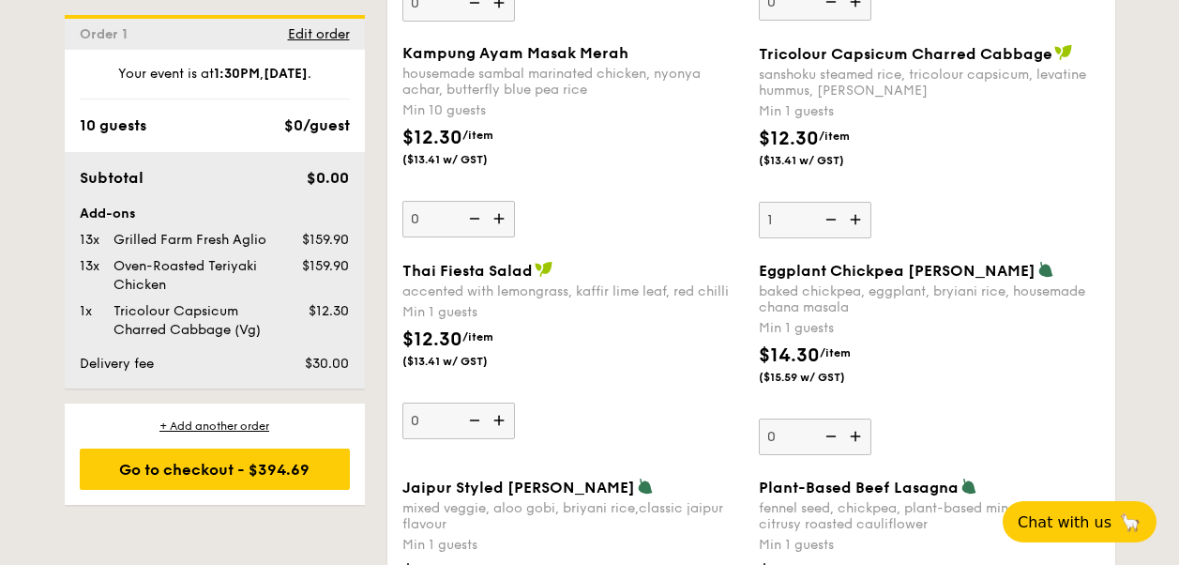
scroll to position [1847, 0]
